Goal: Task Accomplishment & Management: Complete application form

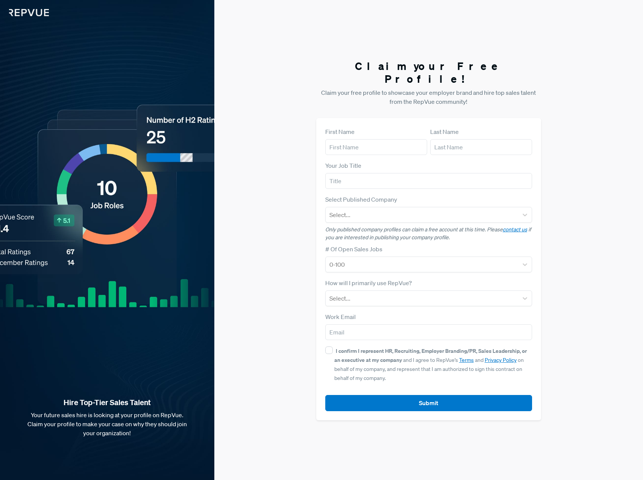
drag, startPoint x: 323, startPoint y: 134, endPoint x: 329, endPoint y: 134, distance: 5.3
click at [325, 134] on div "First Name Last Name Your Job Title Select Published Company Select... Only pub…" at bounding box center [428, 269] width 225 height 302
click at [339, 139] on input "text" at bounding box center [376, 147] width 102 height 16
type input "[PERSON_NAME]"
type input "Colabattista"
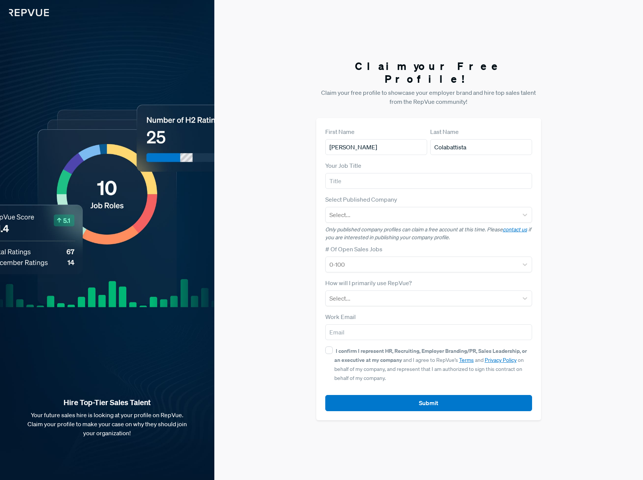
type input "DocuWare Corporation"
type input "[PERSON_NAME][EMAIL_ADDRESS][DOMAIN_NAME]"
click at [396, 174] on input "text" at bounding box center [428, 181] width 207 height 16
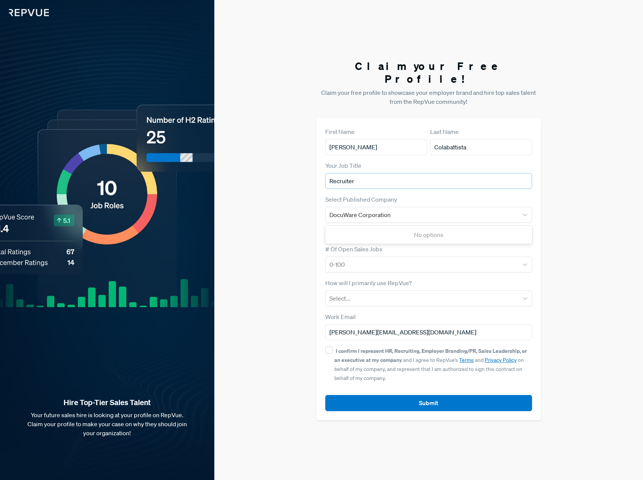
type input "Recruiter"
click at [379, 227] on div "No options" at bounding box center [428, 234] width 207 height 15
click at [344, 262] on div at bounding box center [421, 264] width 185 height 11
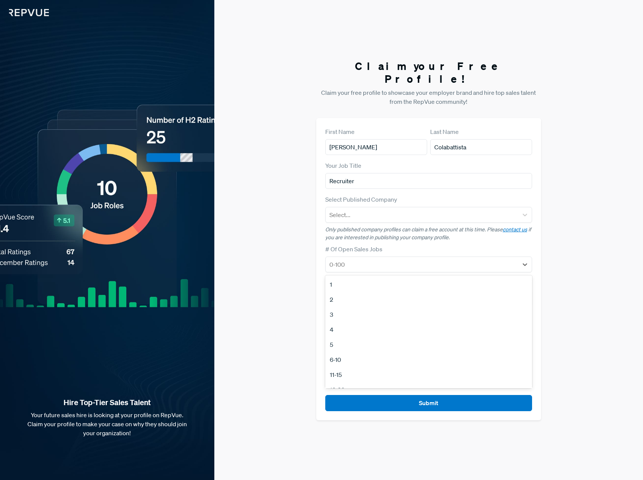
click at [340, 344] on div "6-10" at bounding box center [428, 359] width 207 height 15
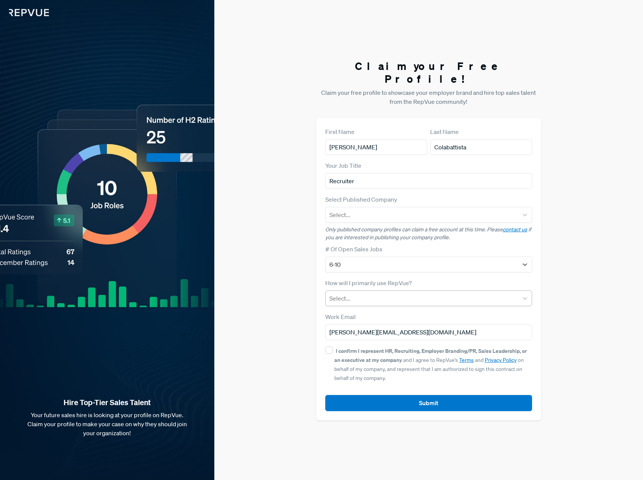
click at [360, 293] on div at bounding box center [421, 298] width 185 height 11
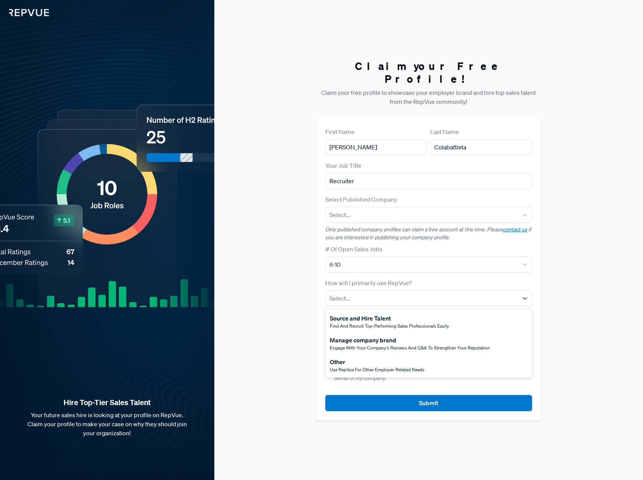
click at [380, 314] on div "Source and Hire Talent" at bounding box center [389, 318] width 119 height 9
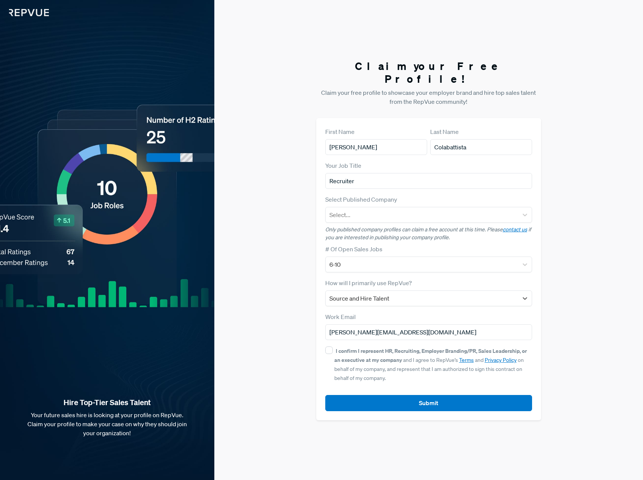
click at [334, 344] on div "I confirm I represent HR, Recruiting, Employer Branding/PR, Sales Leadership, o…" at bounding box center [428, 364] width 207 height 36
click at [326, 344] on input "I confirm I represent HR, Recruiting, Employer Branding/PR, Sales Leadership, o…" at bounding box center [329, 350] width 8 height 8
checkbox input "true"
click at [396, 344] on button "Submit" at bounding box center [428, 403] width 207 height 16
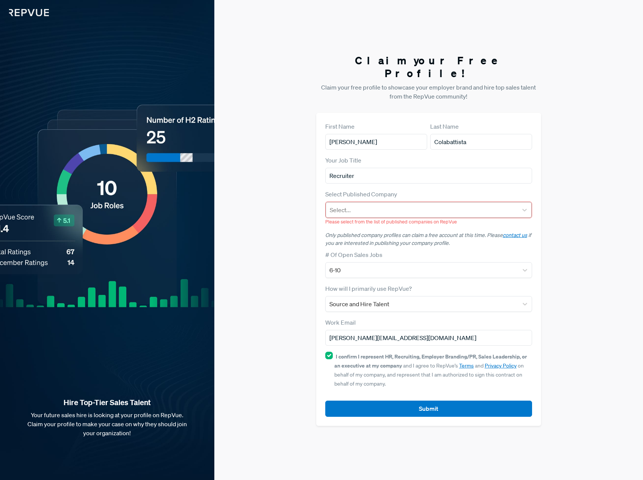
click at [374, 207] on div at bounding box center [422, 210] width 185 height 11
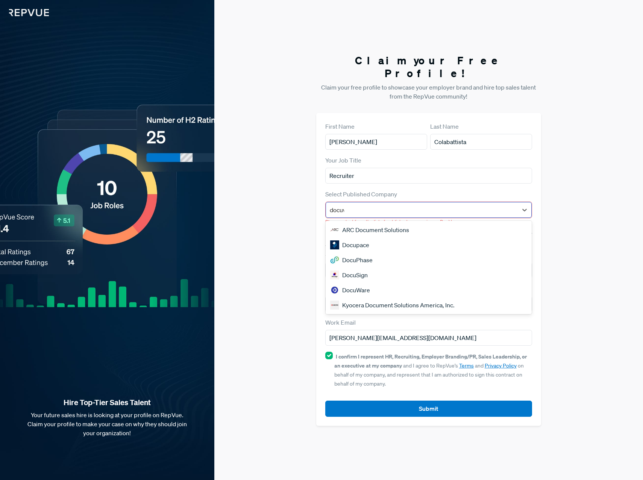
type input "docuware"
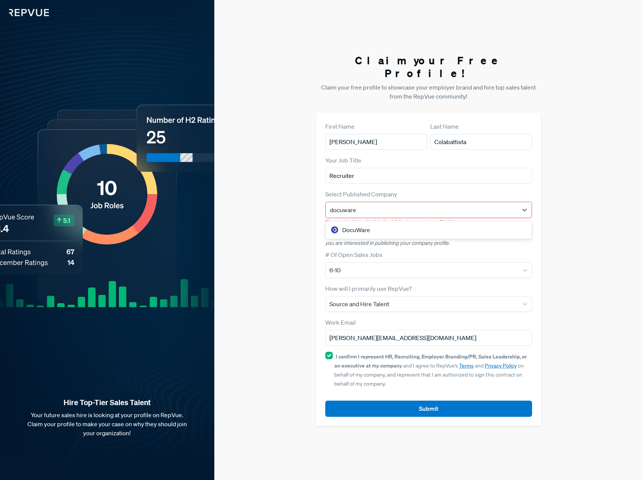
click at [369, 223] on div "DocuWare" at bounding box center [429, 229] width 206 height 15
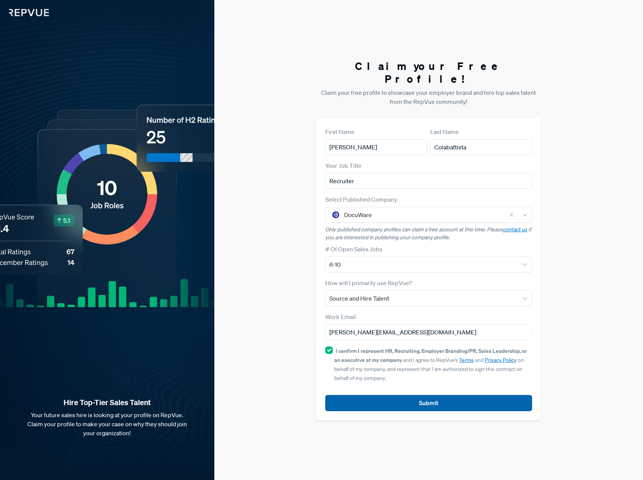
click at [396, 344] on button "Submit" at bounding box center [428, 403] width 207 height 16
